Goal: Task Accomplishment & Management: Manage account settings

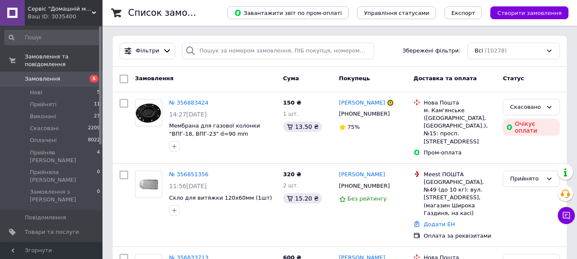
click at [45, 75] on span "Замовлення" at bounding box center [42, 79] width 35 height 8
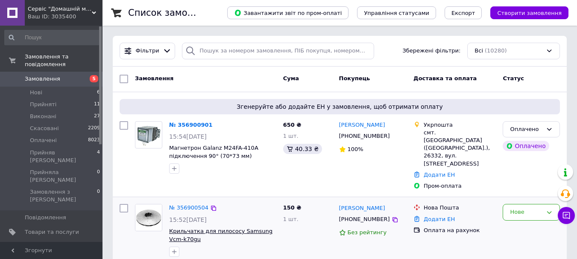
scroll to position [57, 0]
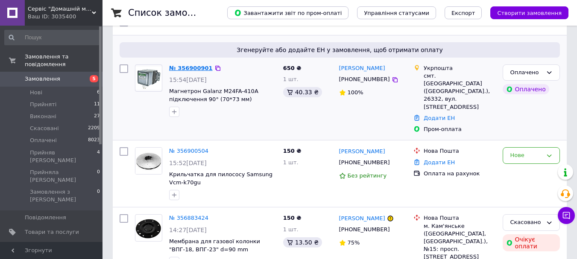
click at [194, 68] on link "№ 356900901" at bounding box center [191, 68] width 44 height 6
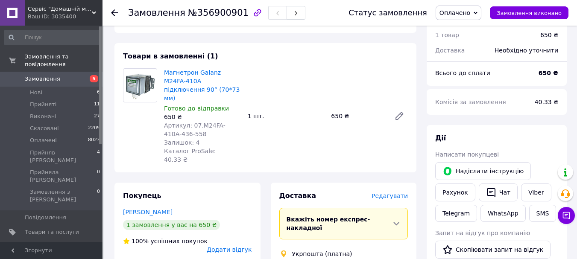
scroll to position [114, 0]
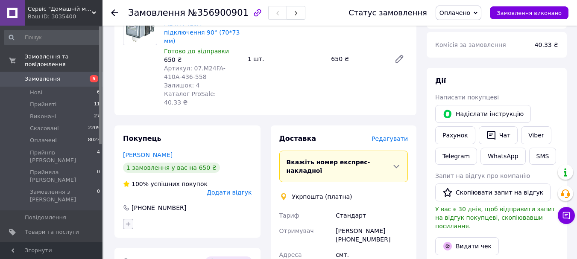
click at [127, 222] on icon "button" at bounding box center [128, 224] width 5 height 5
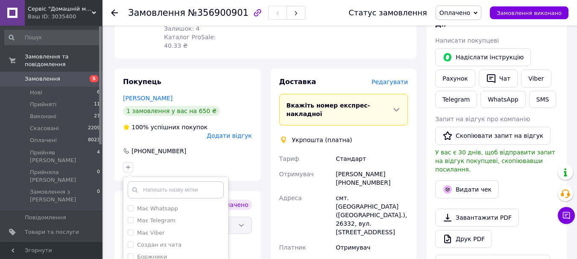
scroll to position [227, 0]
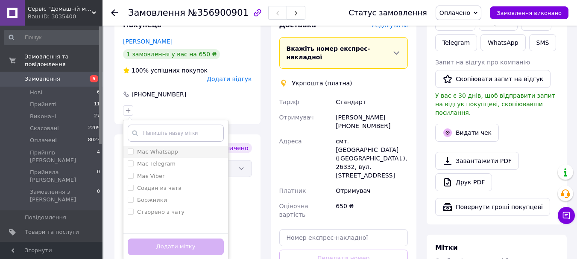
click at [129, 149] on input "Має Whatsapp" at bounding box center [131, 152] width 6 height 6
checkbox input "true"
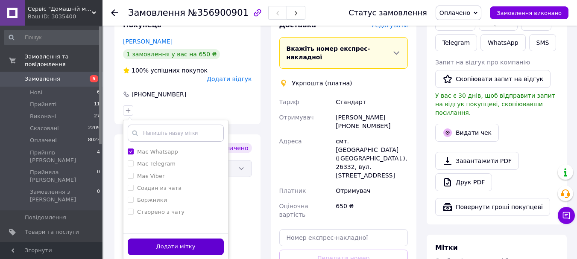
click at [163, 239] on button "Додати мітку" at bounding box center [176, 247] width 96 height 17
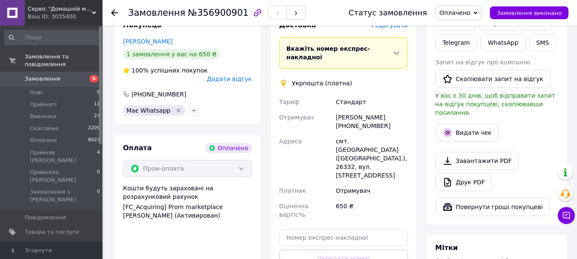
scroll to position [57, 0]
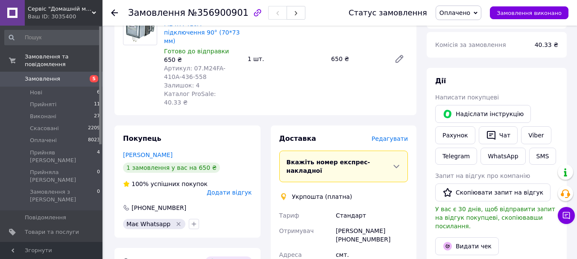
scroll to position [0, 0]
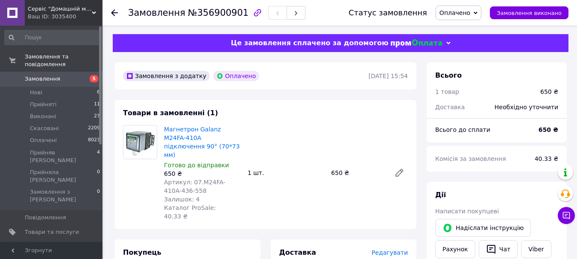
click at [458, 11] on span "Оплачено" at bounding box center [454, 12] width 31 height 7
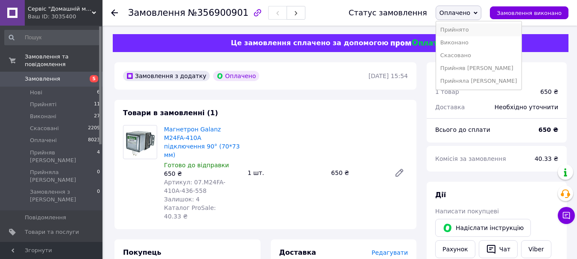
click at [462, 31] on li "Прийнято" at bounding box center [478, 29] width 85 height 13
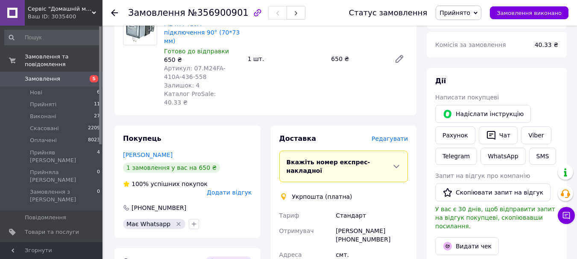
scroll to position [171, 0]
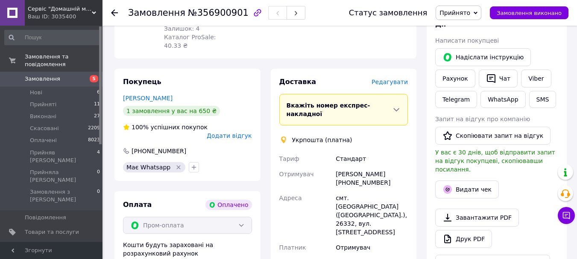
click at [71, 75] on span "Замовлення" at bounding box center [52, 79] width 54 height 8
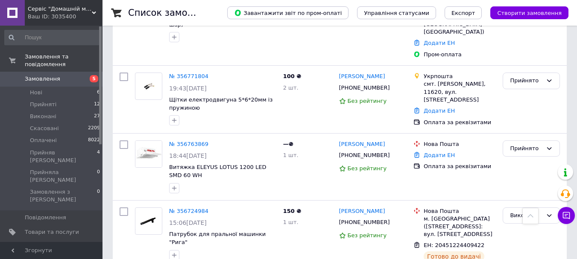
scroll to position [626, 0]
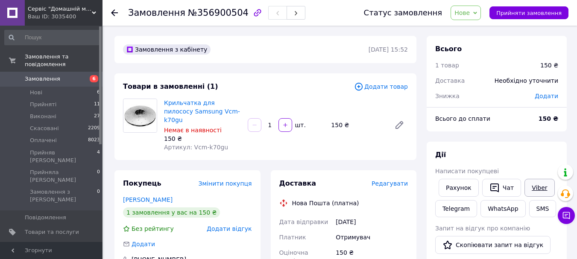
click at [530, 192] on link "Viber" at bounding box center [539, 188] width 30 height 18
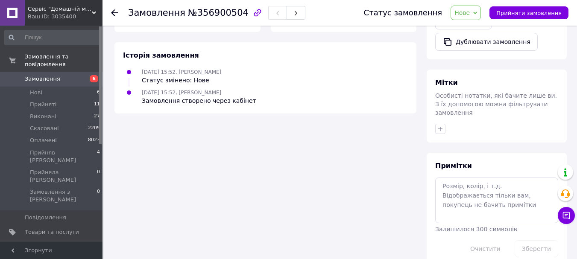
scroll to position [271, 0]
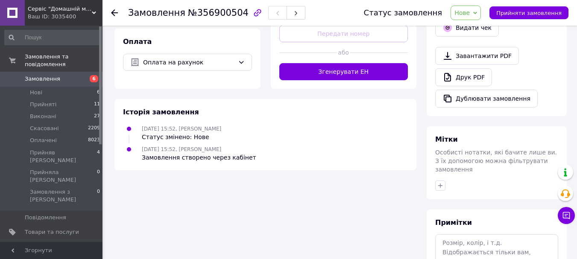
drag, startPoint x: 185, startPoint y: 112, endPoint x: 216, endPoint y: 113, distance: 31.6
click at [214, 126] on span "[DATE] 15:52, [PERSON_NAME]" at bounding box center [181, 129] width 79 height 6
click at [239, 124] on div "[DATE] 15:52, [PERSON_NAME] Статус змінено: Нове" at bounding box center [265, 132] width 291 height 17
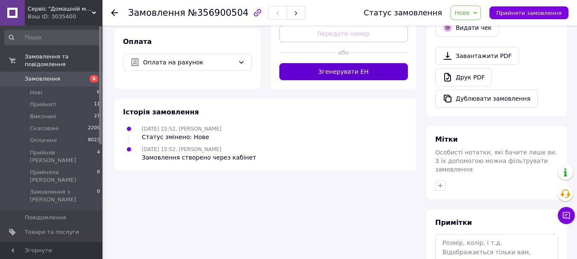
scroll to position [0, 0]
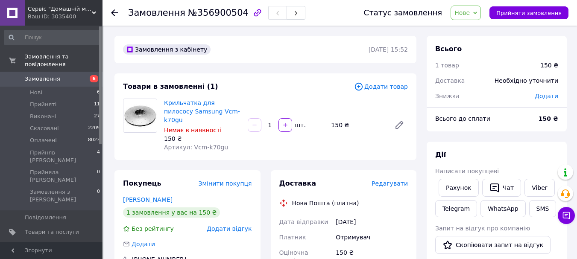
click at [58, 75] on span "Замовлення" at bounding box center [52, 79] width 54 height 8
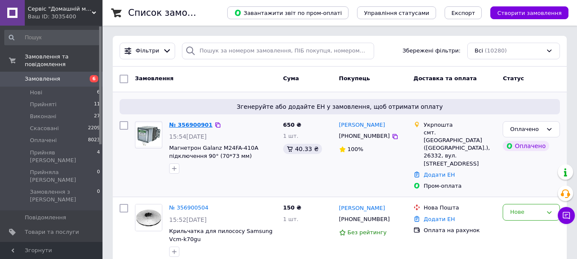
click at [191, 125] on link "№ 356900901" at bounding box center [191, 125] width 44 height 6
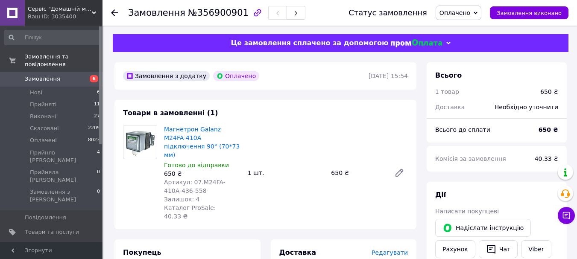
scroll to position [57, 0]
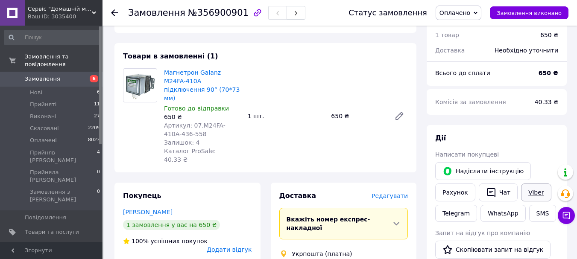
click at [530, 192] on link "Viber" at bounding box center [536, 193] width 30 height 18
drag, startPoint x: 460, startPoint y: 224, endPoint x: 462, endPoint y: 218, distance: 6.3
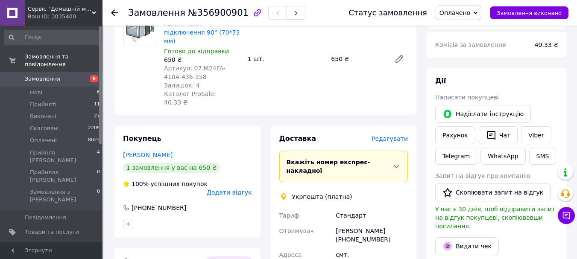
scroll to position [227, 0]
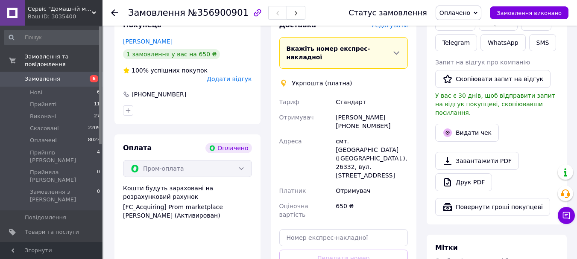
click at [359, 110] on div "[PERSON_NAME] [PHONE_NUMBER]" at bounding box center [372, 122] width 76 height 24
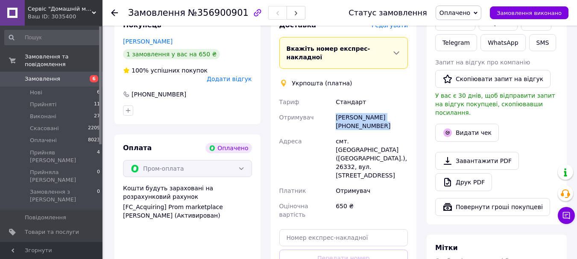
click at [359, 110] on div "[PERSON_NAME] [PHONE_NUMBER]" at bounding box center [372, 122] width 76 height 24
click at [379, 110] on div "[PERSON_NAME] [PHONE_NUMBER]" at bounding box center [372, 122] width 76 height 24
drag, startPoint x: 379, startPoint y: 99, endPoint x: 334, endPoint y: 105, distance: 45.5
click at [334, 110] on div "[PERSON_NAME] [PHONE_NUMBER]" at bounding box center [372, 122] width 76 height 24
copy div "[PHONE_NUMBER]"
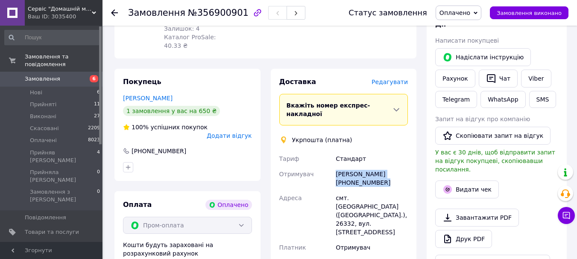
scroll to position [0, 0]
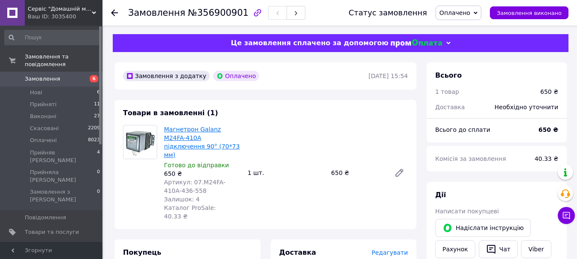
click at [208, 134] on link "Магнетрон Galanz M24FA-410A підключення 90° (70*73 мм)" at bounding box center [202, 142] width 76 height 32
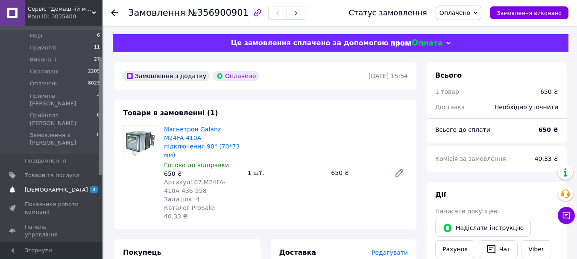
click at [52, 186] on span "[DEMOGRAPHIC_DATA]" at bounding box center [56, 190] width 63 height 8
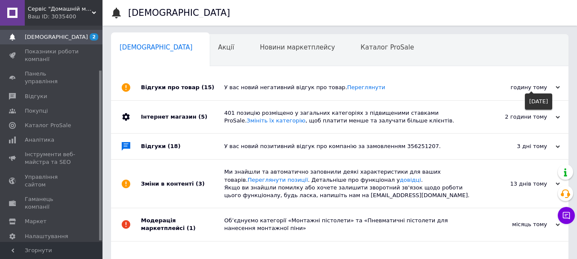
click at [520, 87] on div "годину тому" at bounding box center [516, 88] width 85 height 8
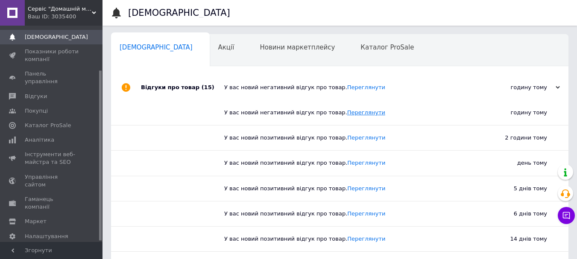
click at [347, 111] on link "Переглянути" at bounding box center [366, 112] width 38 height 6
